Goal: Transaction & Acquisition: Register for event/course

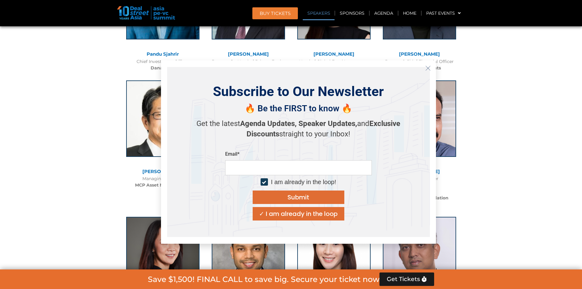
scroll to position [764, 0]
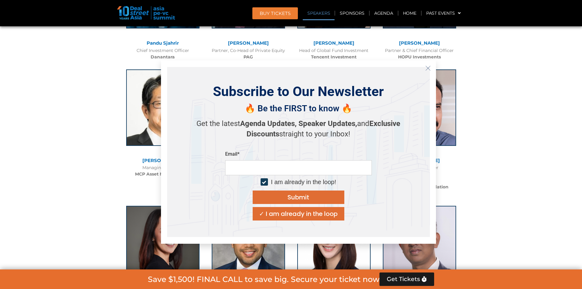
click at [429, 70] on icon "Close" at bounding box center [427, 67] width 5 height 5
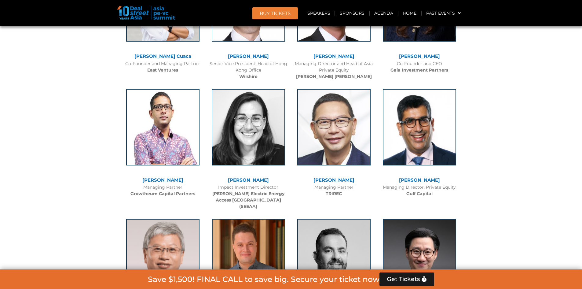
scroll to position [1527, 0]
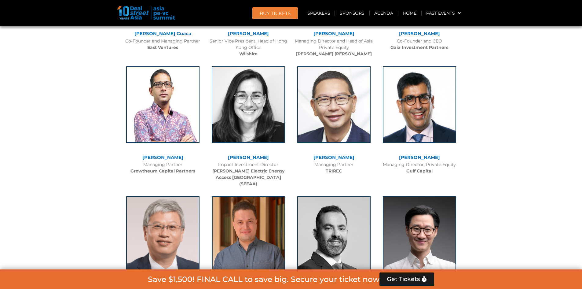
click at [278, 13] on span "BUY Tickets" at bounding box center [275, 13] width 31 height 5
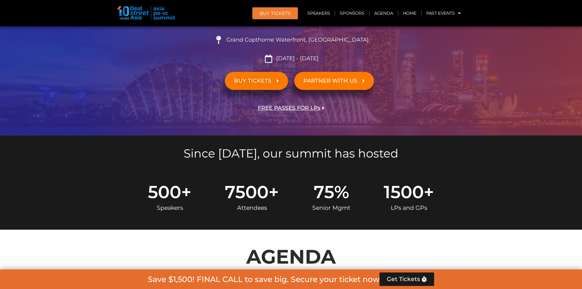
scroll to position [51, 0]
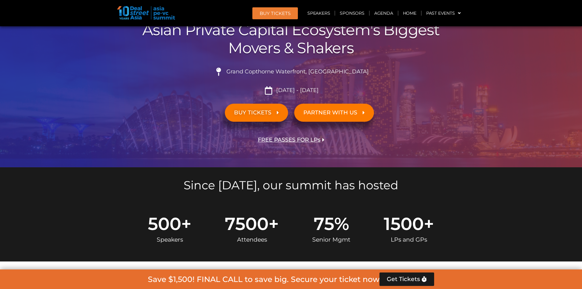
click at [282, 9] on link "BUY Tickets" at bounding box center [275, 13] width 46 height 12
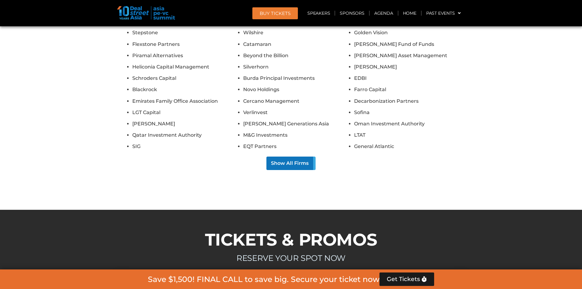
scroll to position [5061, 0]
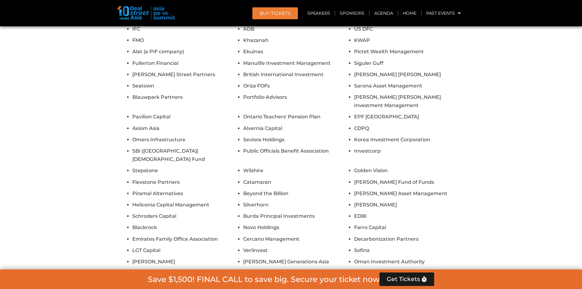
click at [134, 12] on img at bounding box center [146, 12] width 58 height 13
click at [159, 12] on img at bounding box center [146, 12] width 58 height 13
click at [114, 12] on header "BUY Tickets Speakers Sponsors Agenda Home Past Events JKT 2025 SG 2024 JKT 2024…" at bounding box center [291, 13] width 582 height 26
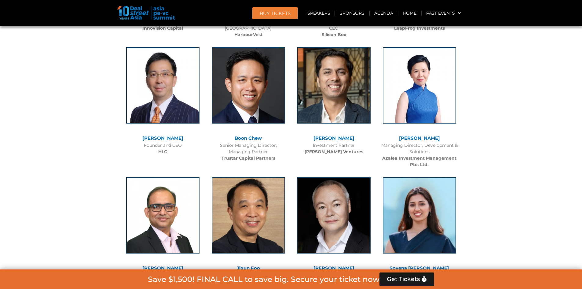
scroll to position [3045, 0]
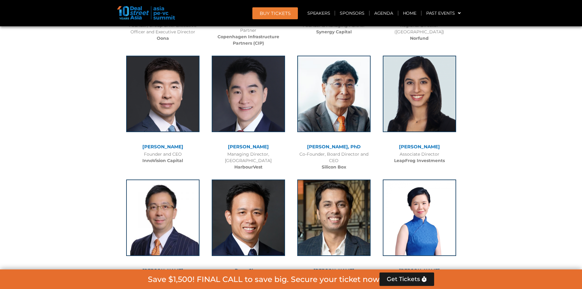
drag, startPoint x: 478, startPoint y: 68, endPoint x: 477, endPoint y: 62, distance: 6.3
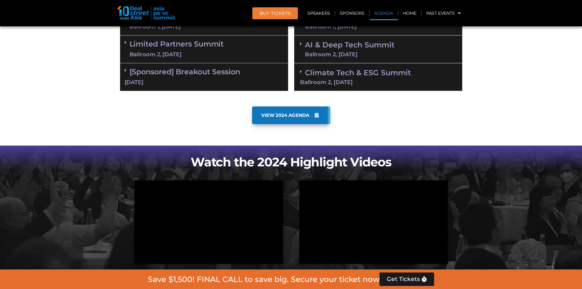
scroll to position [367, 0]
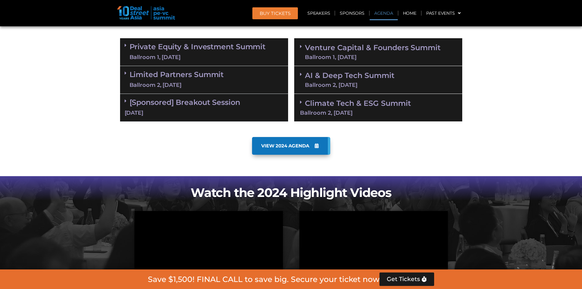
click at [305, 103] on span at bounding box center [302, 102] width 5 height 5
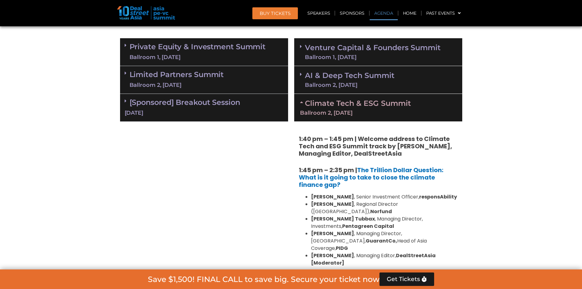
click at [304, 104] on icon at bounding box center [302, 102] width 5 height 5
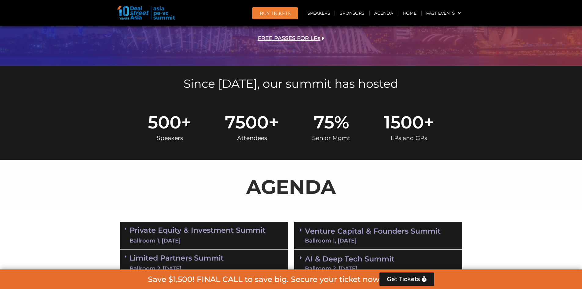
scroll to position [0, 0]
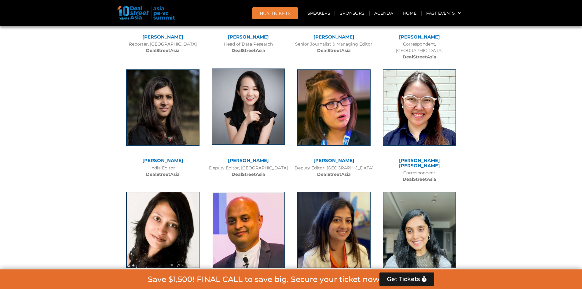
scroll to position [4354, 0]
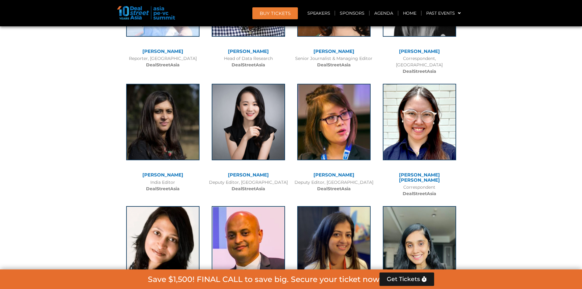
click at [406, 277] on span "Get Tickets" at bounding box center [403, 279] width 33 height 6
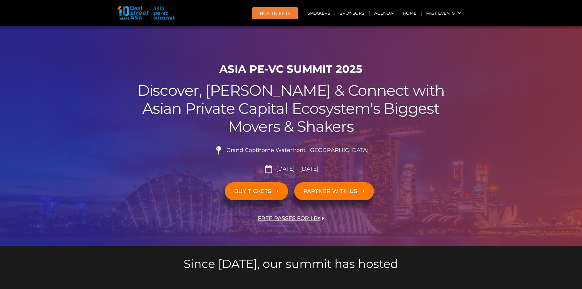
scroll to position [0, 0]
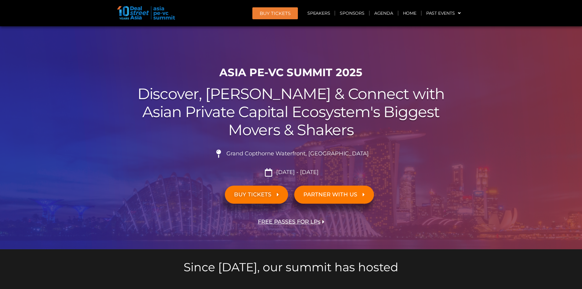
click at [258, 183] on div "BUY TICKETS" at bounding box center [205, 194] width 171 height 24
click at [258, 189] on link "BUY TICKETS" at bounding box center [256, 194] width 63 height 18
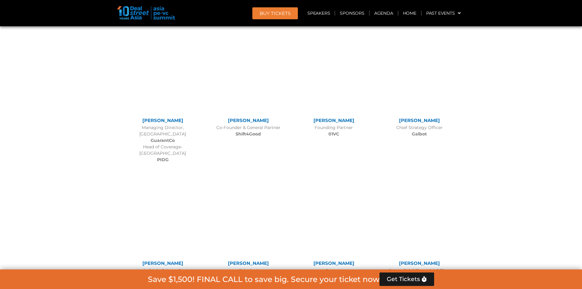
scroll to position [5305, 0]
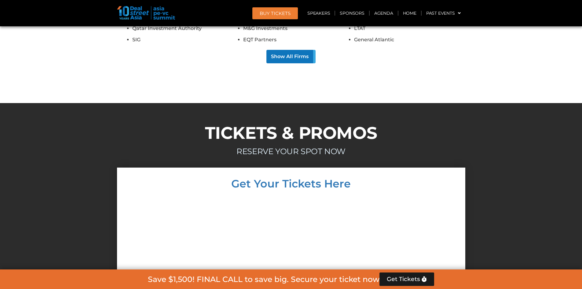
click at [279, 16] on link "BUY Tickets" at bounding box center [275, 13] width 46 height 12
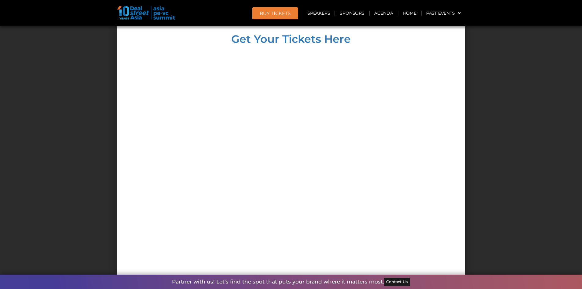
scroll to position [5458, 0]
